Goal: Use online tool/utility: Utilize a website feature to perform a specific function

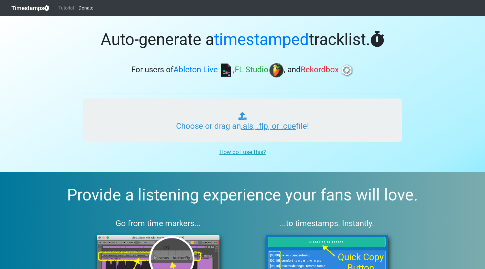
type input "C:\fakepath\BRAIN FREEZE RADIO #014.als"
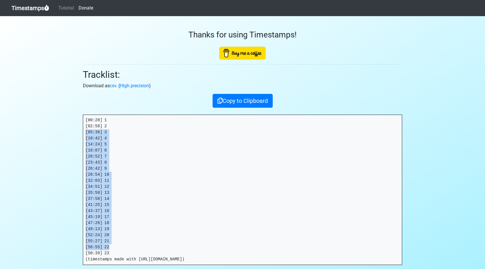
drag, startPoint x: 114, startPoint y: 249, endPoint x: 78, endPoint y: 131, distance: 123.5
click at [77, 129] on section "Thanks for using Timestamps! Tracklist: Download as csv . ( High precision ) Co…" at bounding box center [242, 163] width 485 height 295
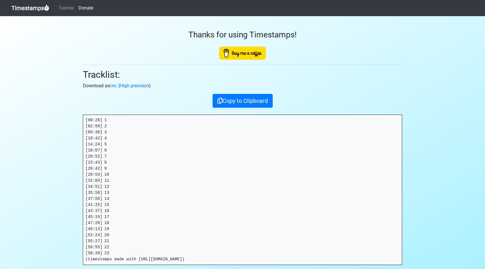
drag, startPoint x: 125, startPoint y: 223, endPoint x: 121, endPoint y: 242, distance: 19.4
click at [125, 223] on pre "[00:28] 1 [02:58] 2 [05:36] 3 [10:42] 4 [14:24] 5 [18:07] 6 [20:52] 7 [23:43] 8…" at bounding box center [242, 190] width 319 height 150
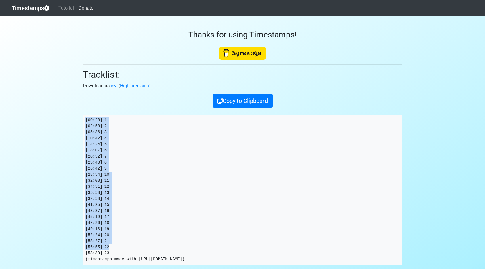
drag, startPoint x: 116, startPoint y: 250, endPoint x: 82, endPoint y: 122, distance: 132.2
click at [80, 121] on div "Thanks for using Timestamps! Tracklist: Download as csv . ( High precision ) Co…" at bounding box center [243, 150] width 328 height 269
drag, startPoint x: 127, startPoint y: 210, endPoint x: 125, endPoint y: 241, distance: 31.4
click at [127, 212] on pre "[00:28] 1 [02:58] 2 [05:36] 3 [10:42] 4 [14:24] 5 [18:07] 6 [20:52] 7 [23:43] 8…" at bounding box center [242, 190] width 319 height 150
drag, startPoint x: 116, startPoint y: 253, endPoint x: 181, endPoint y: 85, distance: 179.5
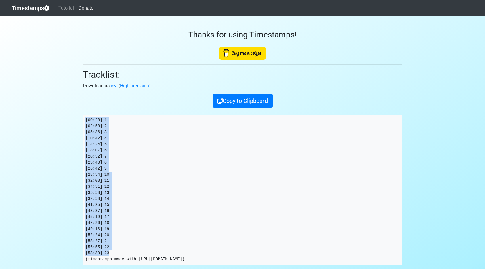
click at [67, 114] on section "Thanks for using Timestamps! Tracklist: Download as csv . ( High precision ) Co…" at bounding box center [242, 163] width 485 height 295
copy pre "[00:28] 1 [02:58] 2 [05:36] 3 [10:42] 4 [14:24] 5 [18:07] 6 [20:52] 7 [23:43] 8…"
